Goal: Check status: Check status

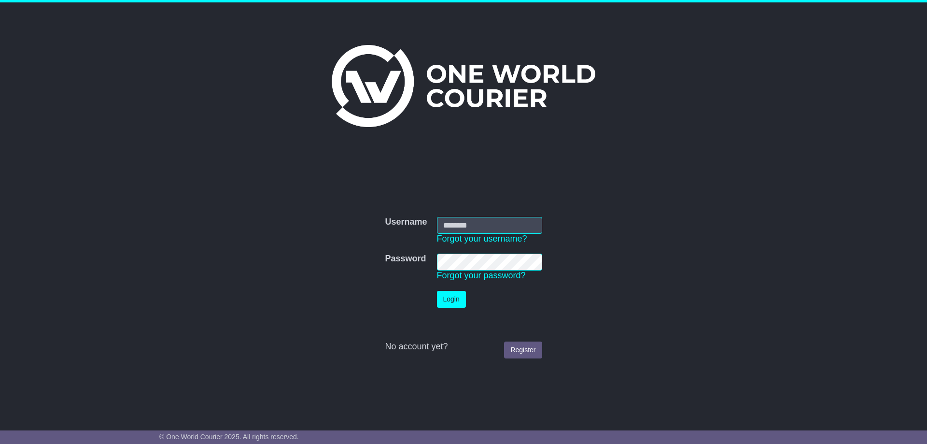
click at [529, 229] on input "Username" at bounding box center [489, 225] width 105 height 17
type input "**********"
click at [453, 295] on button "Login" at bounding box center [451, 299] width 29 height 17
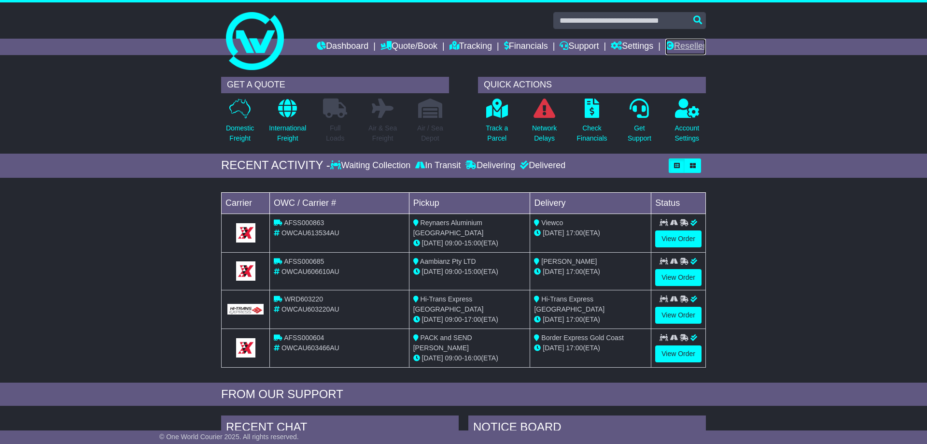
click at [679, 52] on link "Reseller" at bounding box center [685, 47] width 41 height 16
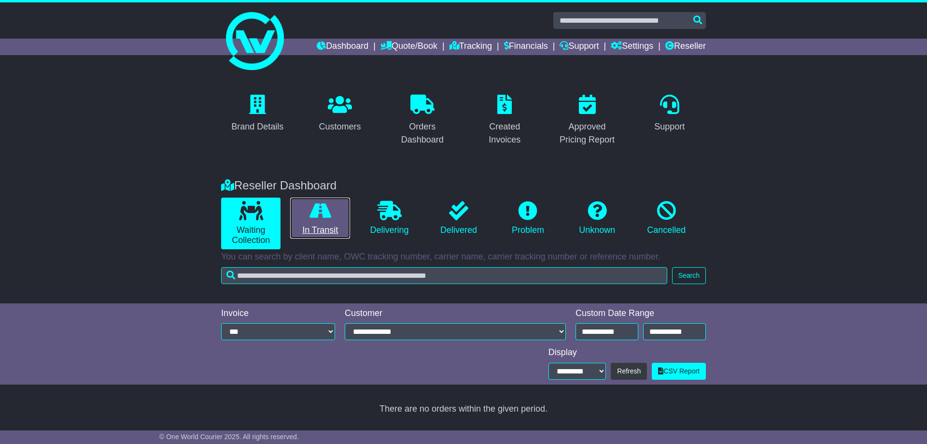
click at [318, 224] on link "In Transit" at bounding box center [319, 219] width 59 height 42
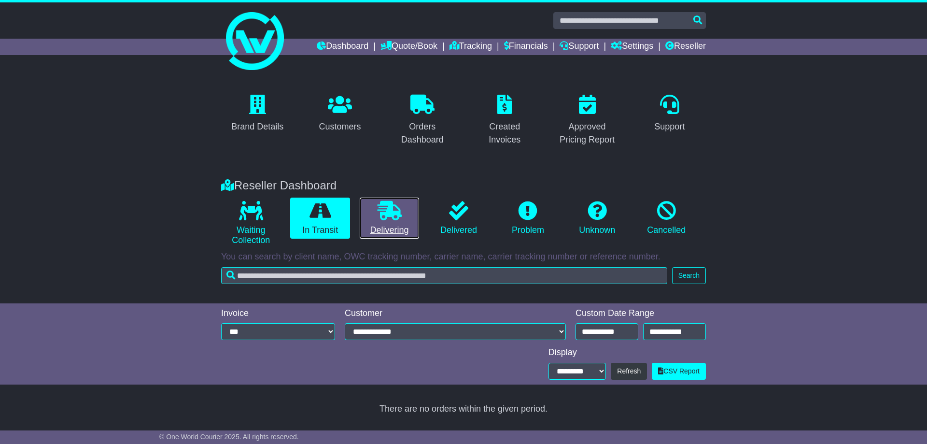
click at [369, 221] on link "Delivering" at bounding box center [389, 219] width 59 height 42
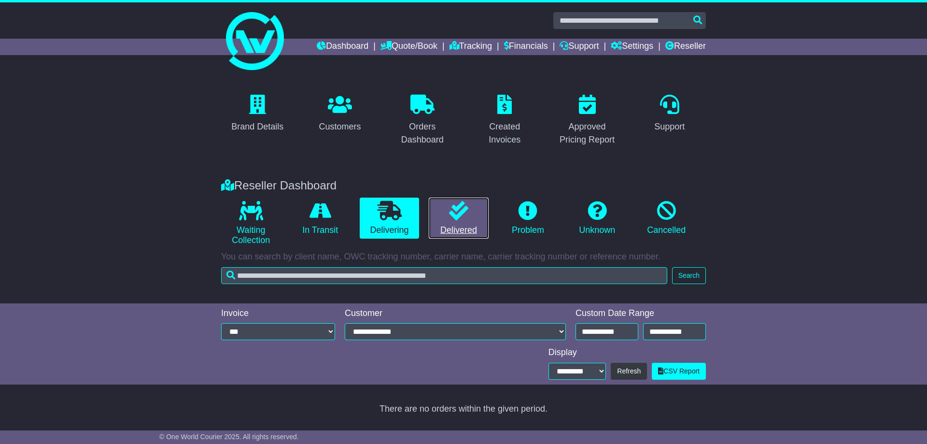
click at [453, 219] on icon at bounding box center [458, 210] width 19 height 19
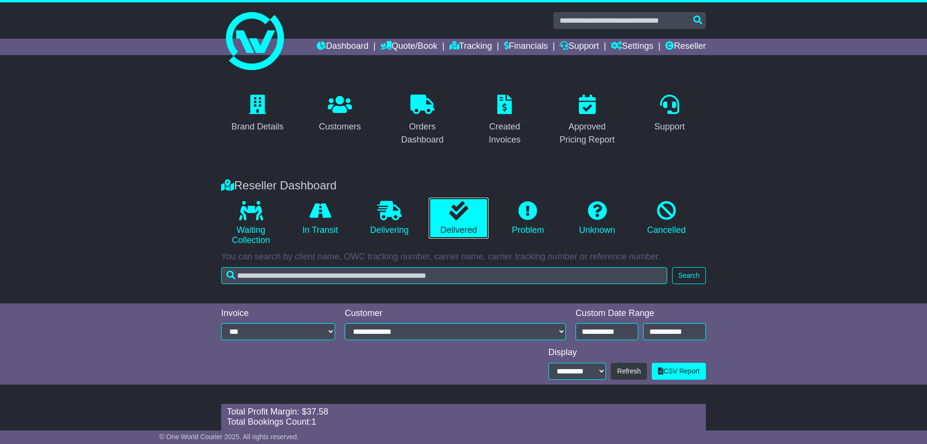
scroll to position [73, 0]
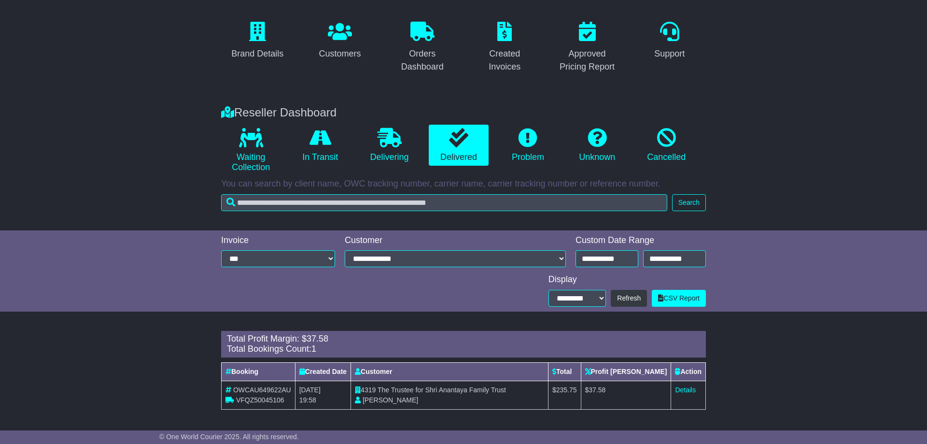
click at [696, 389] on td "Details" at bounding box center [688, 395] width 35 height 28
click at [680, 390] on link "Details" at bounding box center [685, 390] width 21 height 8
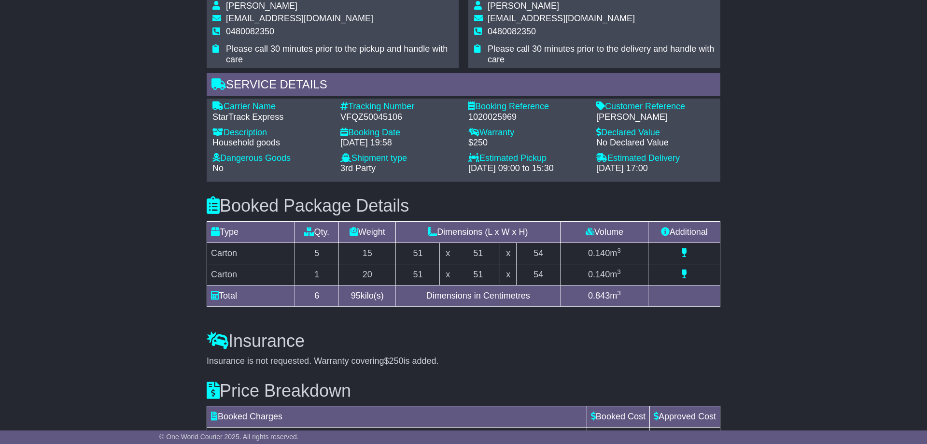
scroll to position [793, 0]
